Goal: Task Accomplishment & Management: Manage account settings

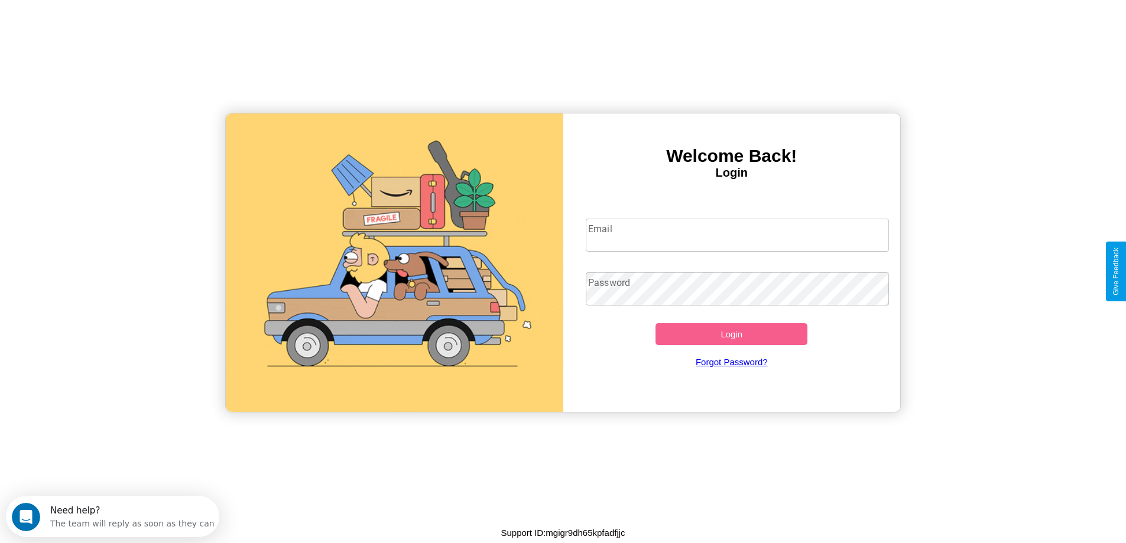
click at [737, 235] on input "Email" at bounding box center [737, 235] width 303 height 33
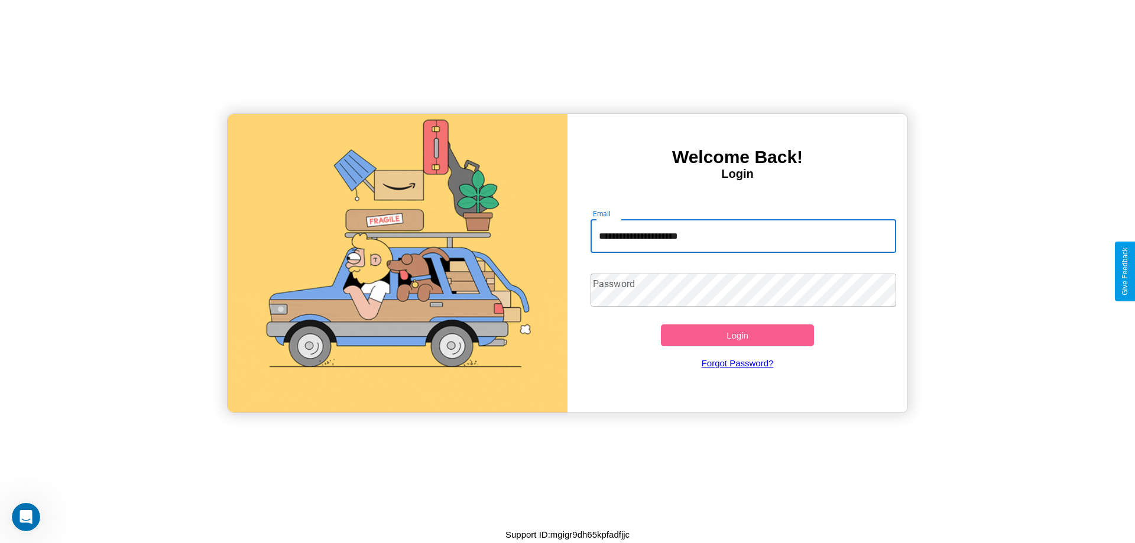
type input "**********"
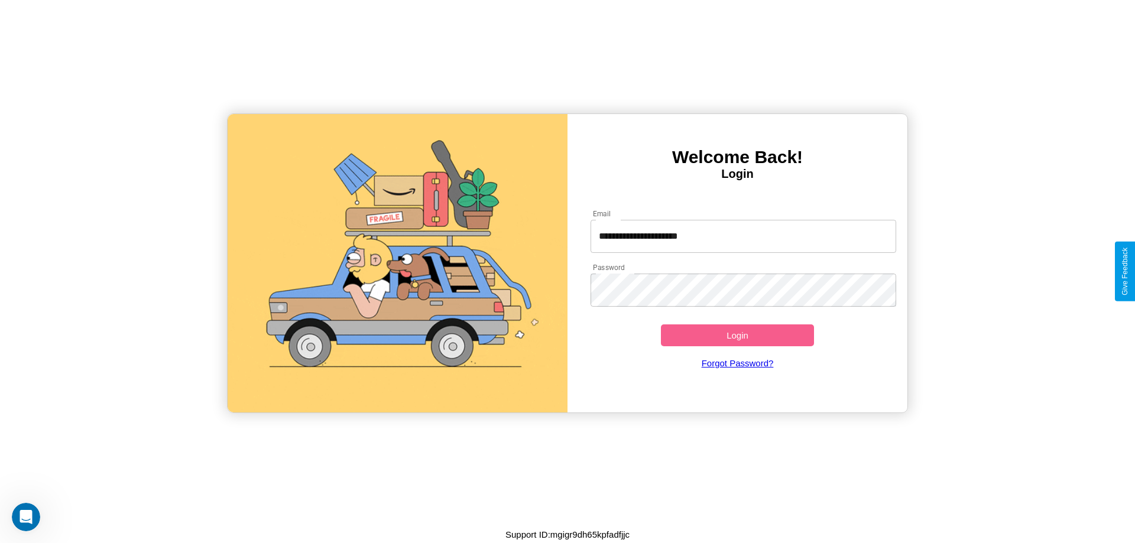
click at [737, 335] on button "Login" at bounding box center [737, 336] width 153 height 22
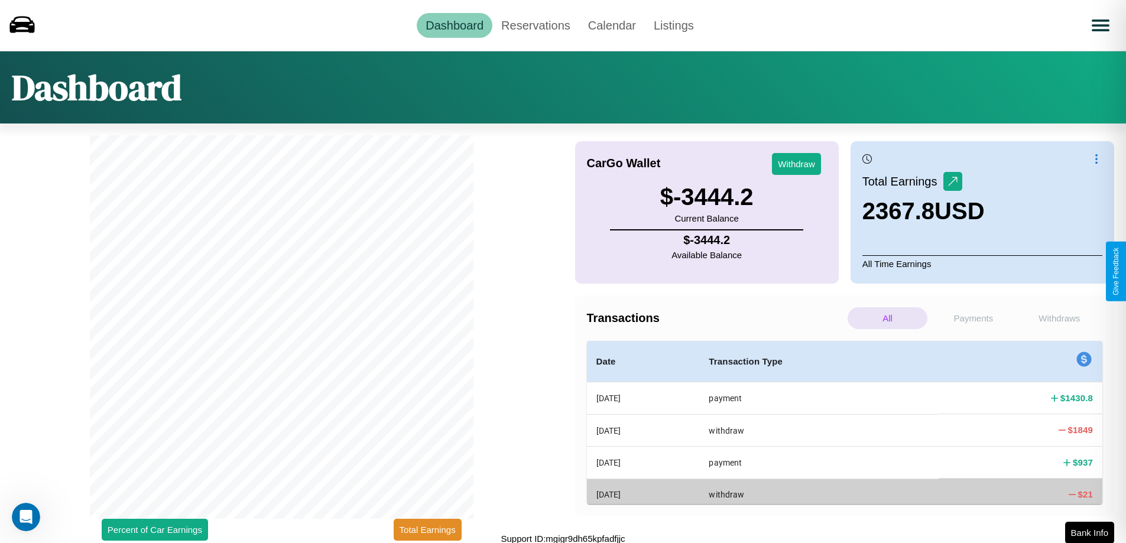
scroll to position [4, 0]
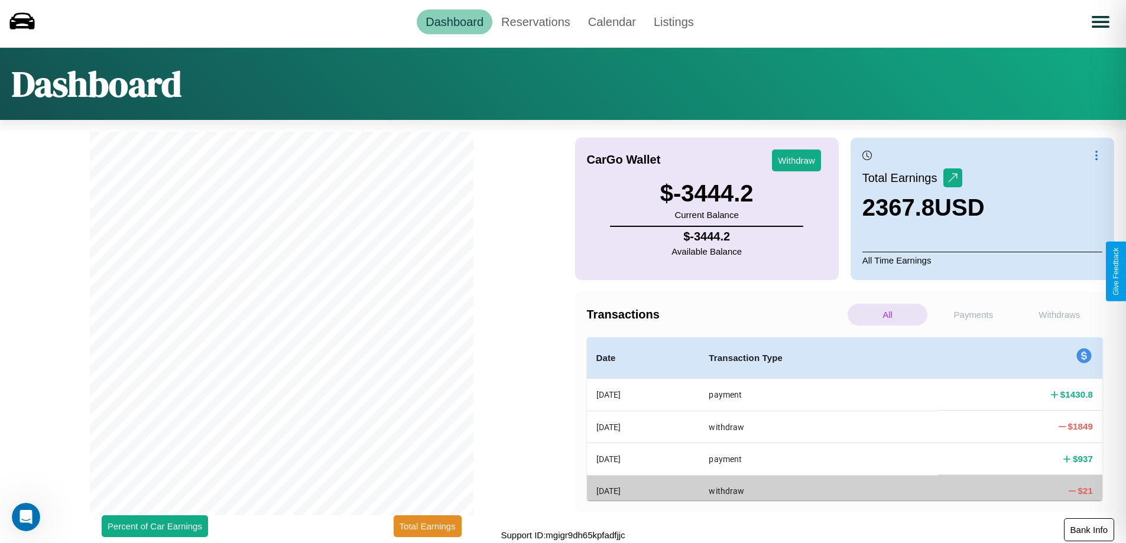
click at [1089, 530] on button "Bank Info" at bounding box center [1089, 530] width 50 height 23
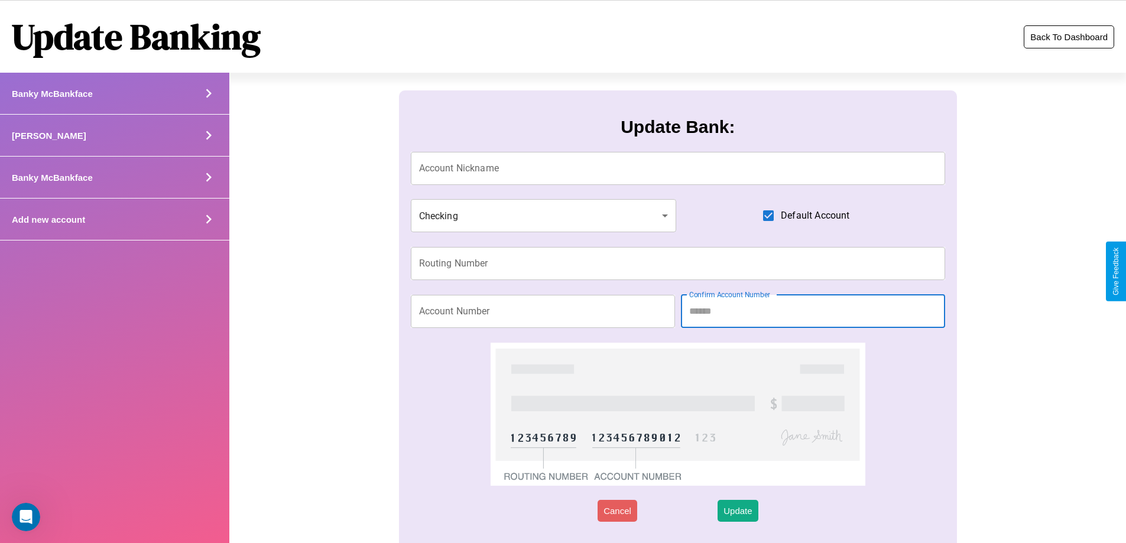
click at [1069, 37] on button "Back To Dashboard" at bounding box center [1069, 36] width 90 height 23
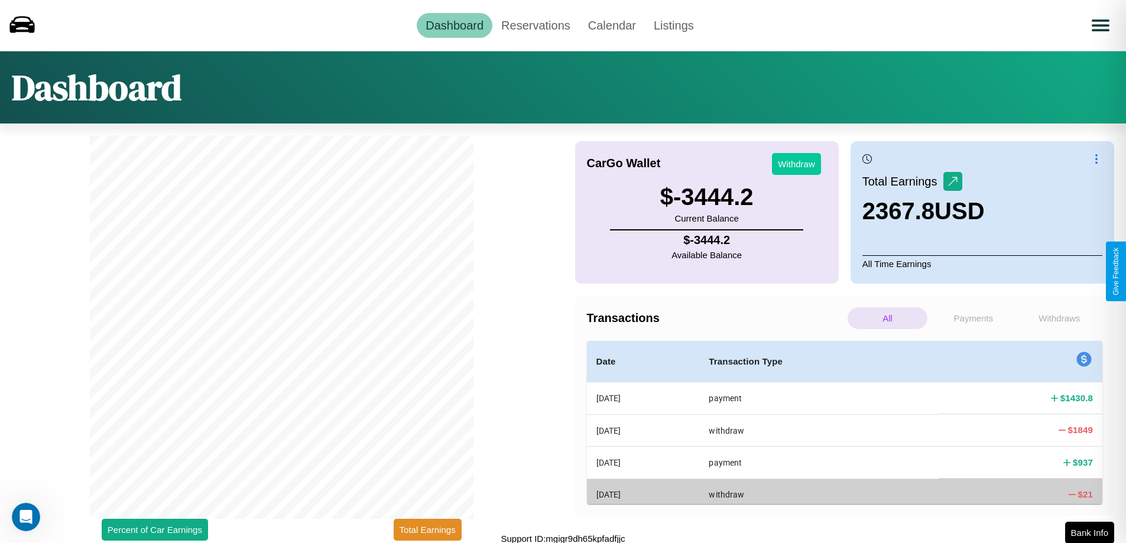
click at [796, 164] on button "Withdraw" at bounding box center [796, 164] width 49 height 22
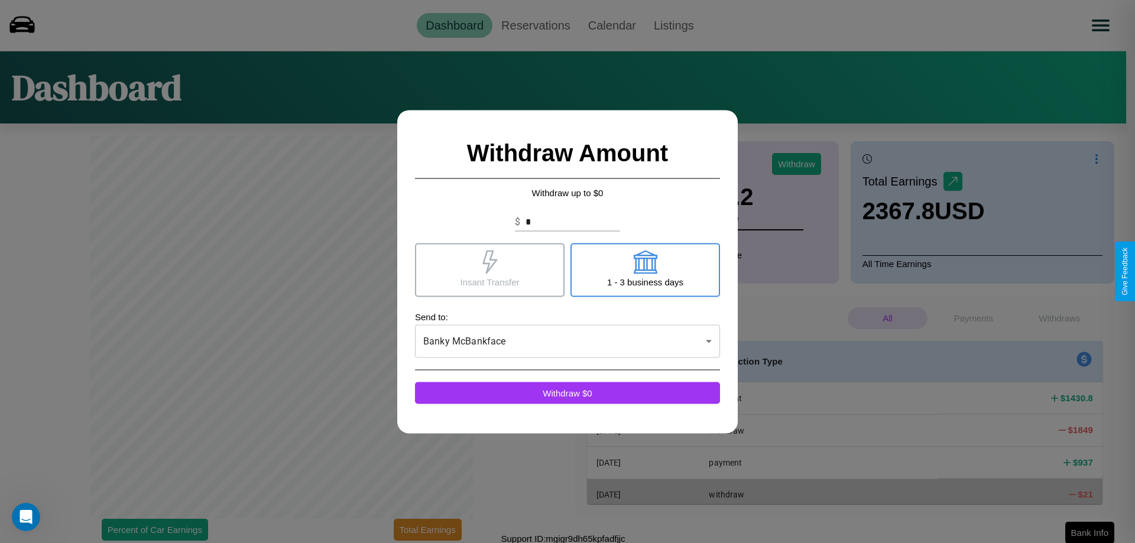
click at [645, 270] on icon at bounding box center [645, 262] width 24 height 24
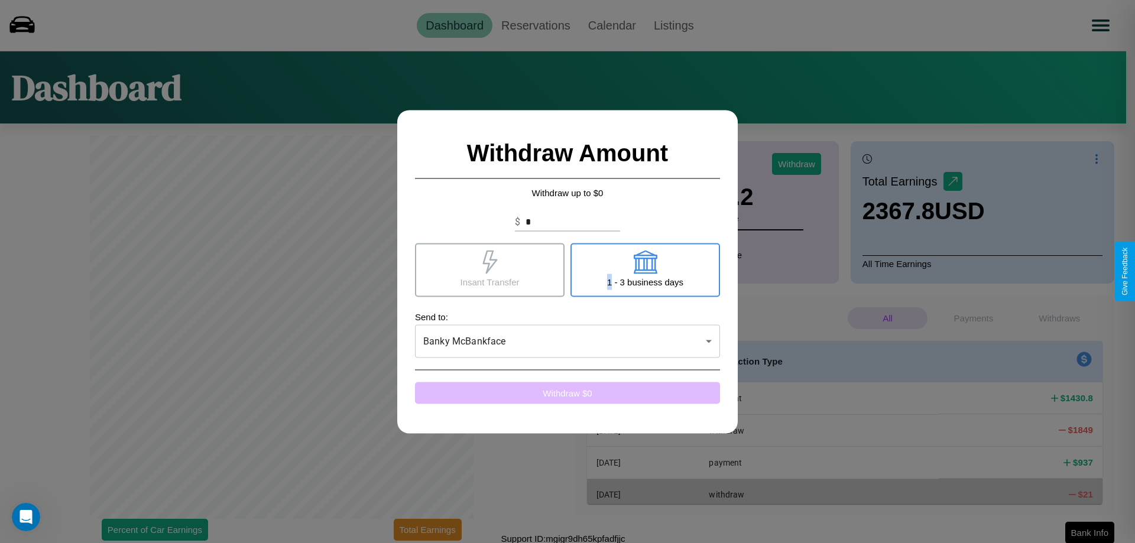
click at [568, 393] on button "Withdraw $ 0" at bounding box center [567, 393] width 305 height 22
